Goal: Task Accomplishment & Management: Manage account settings

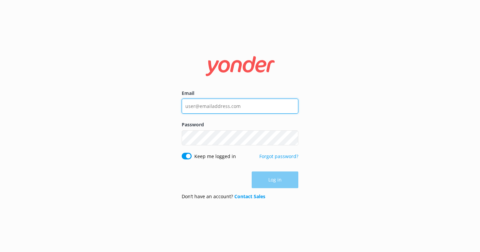
click at [219, 105] on input "Email" at bounding box center [240, 105] width 117 height 15
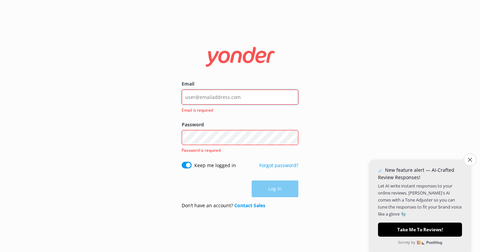
click at [220, 96] on input "Email" at bounding box center [240, 96] width 117 height 15
type input "[EMAIL_ADDRESS][DOMAIN_NAME]"
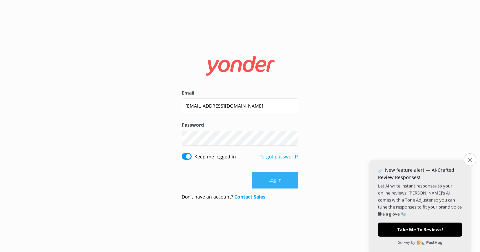
click at [268, 183] on button "Log in" at bounding box center [275, 179] width 47 height 17
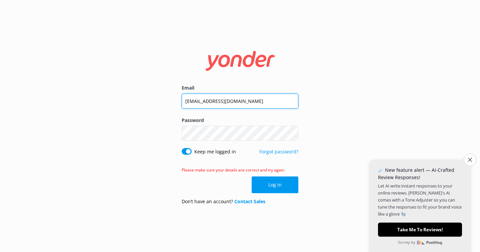
click at [242, 103] on input "[EMAIL_ADDRESS][DOMAIN_NAME]" at bounding box center [240, 100] width 117 height 15
type input "[PERSON_NAME][EMAIL_ADDRESS][DOMAIN_NAME]"
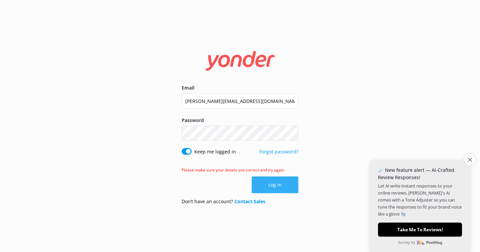
click at [280, 189] on button "Log in" at bounding box center [275, 184] width 47 height 17
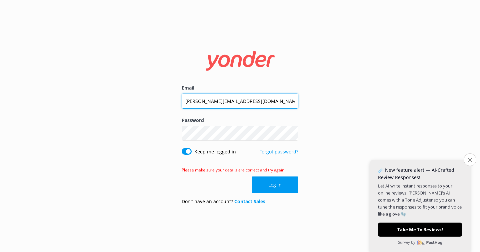
click at [235, 95] on input "[PERSON_NAME][EMAIL_ADDRESS][DOMAIN_NAME]" at bounding box center [240, 100] width 117 height 15
type input "[PERSON_NAME][EMAIL_ADDRESS][DOMAIN_NAME]"
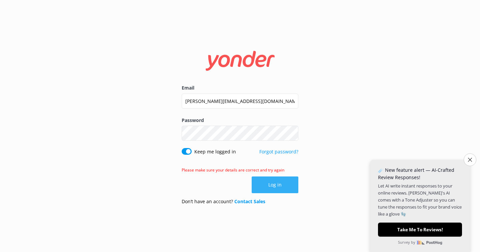
click at [268, 184] on button "Log in" at bounding box center [275, 184] width 47 height 17
click at [469, 159] on icon "Close survey" at bounding box center [470, 159] width 4 height 4
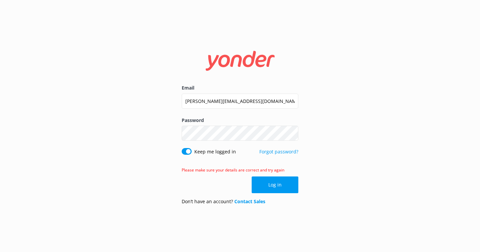
click at [217, 113] on div "Email [PERSON_NAME][EMAIL_ADDRESS][DOMAIN_NAME]" at bounding box center [240, 100] width 117 height 32
click at [232, 102] on input "[PERSON_NAME][EMAIL_ADDRESS][DOMAIN_NAME]" at bounding box center [240, 100] width 117 height 15
click at [277, 188] on button "Log in" at bounding box center [275, 184] width 47 height 17
